Goal: Check status: Check status

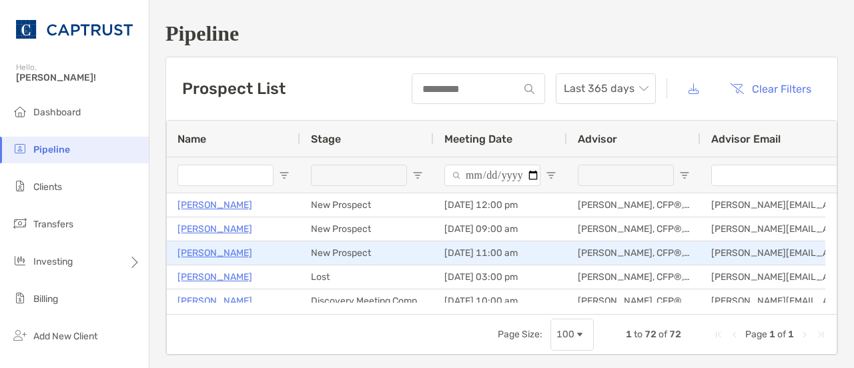
click at [188, 249] on p "[PERSON_NAME]" at bounding box center [214, 253] width 75 height 17
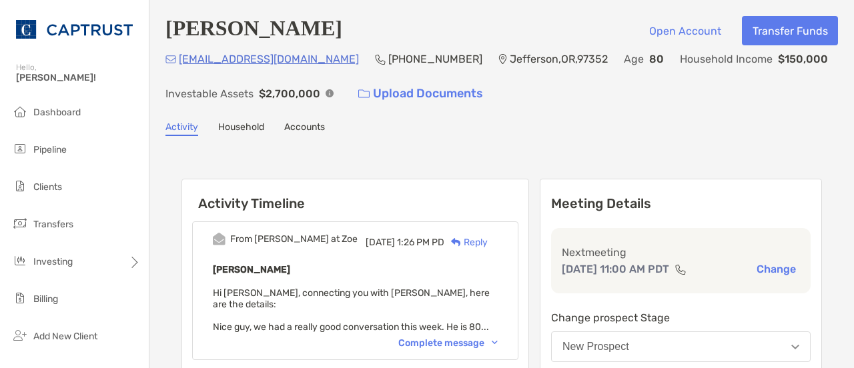
click at [491, 337] on div "Complete message" at bounding box center [447, 342] width 99 height 11
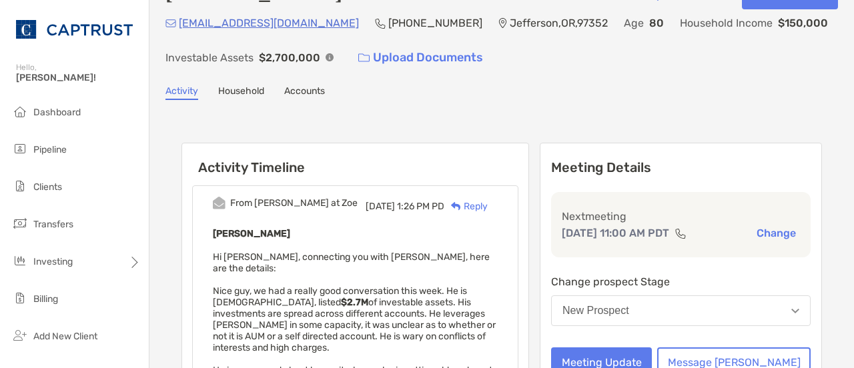
scroll to position [35, 0]
drag, startPoint x: 491, startPoint y: 331, endPoint x: 285, endPoint y: 145, distance: 277.2
click at [285, 145] on h6 "Activity Timeline" at bounding box center [355, 160] width 346 height 32
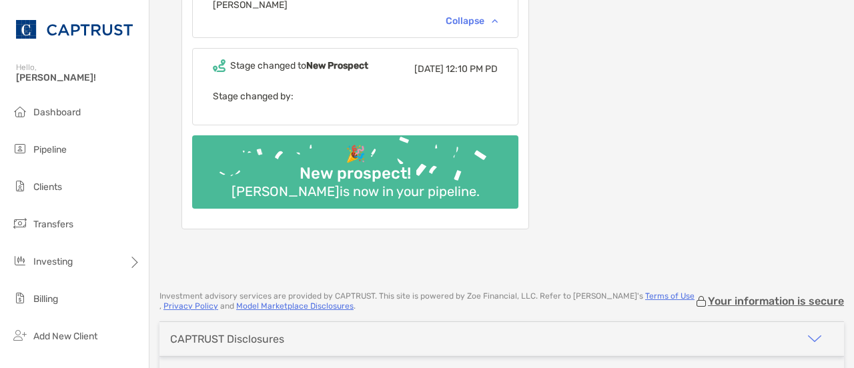
scroll to position [539, 0]
